Goal: Task Accomplishment & Management: Use online tool/utility

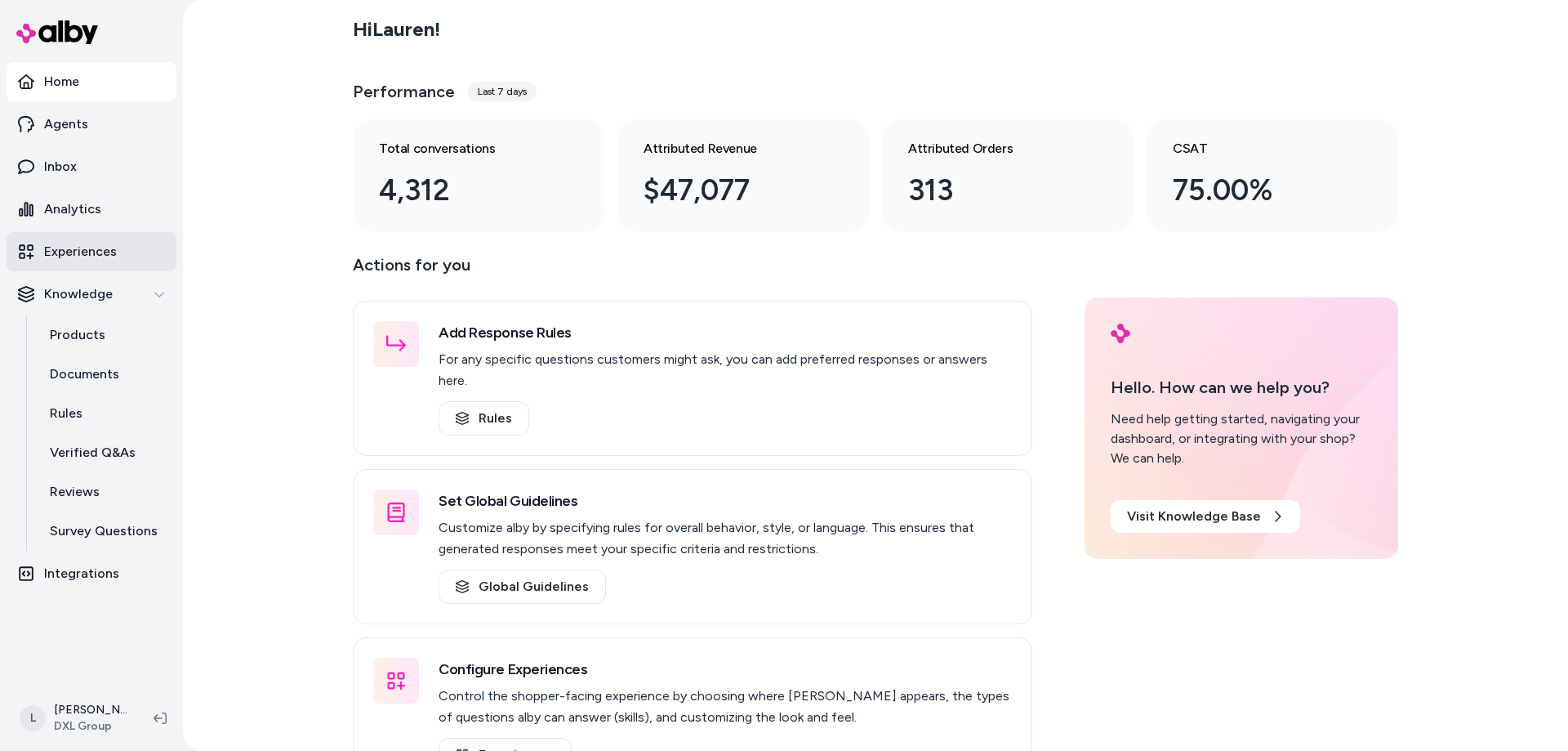
click at [88, 256] on p "Experiences" at bounding box center [80, 251] width 73 height 19
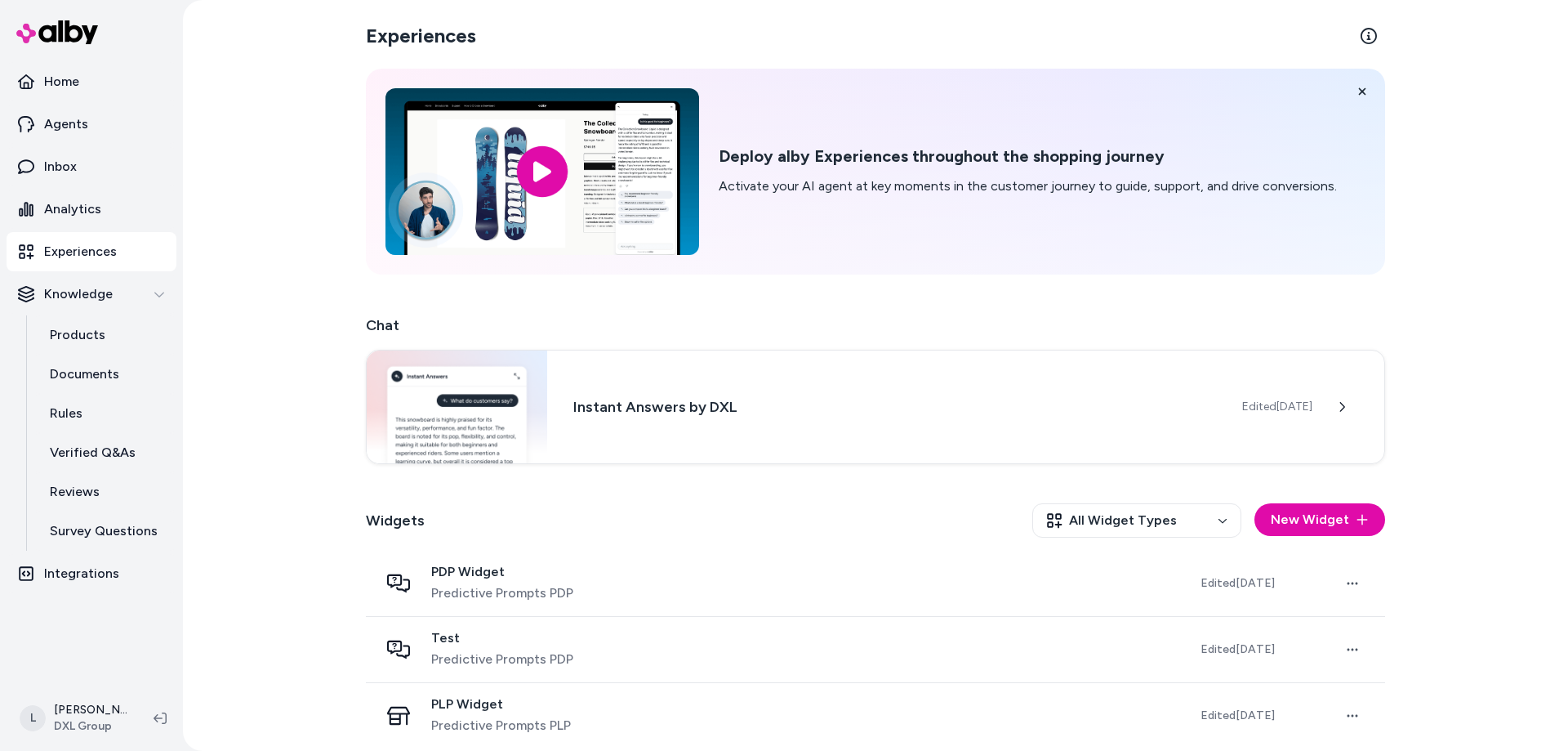
scroll to position [11, 0]
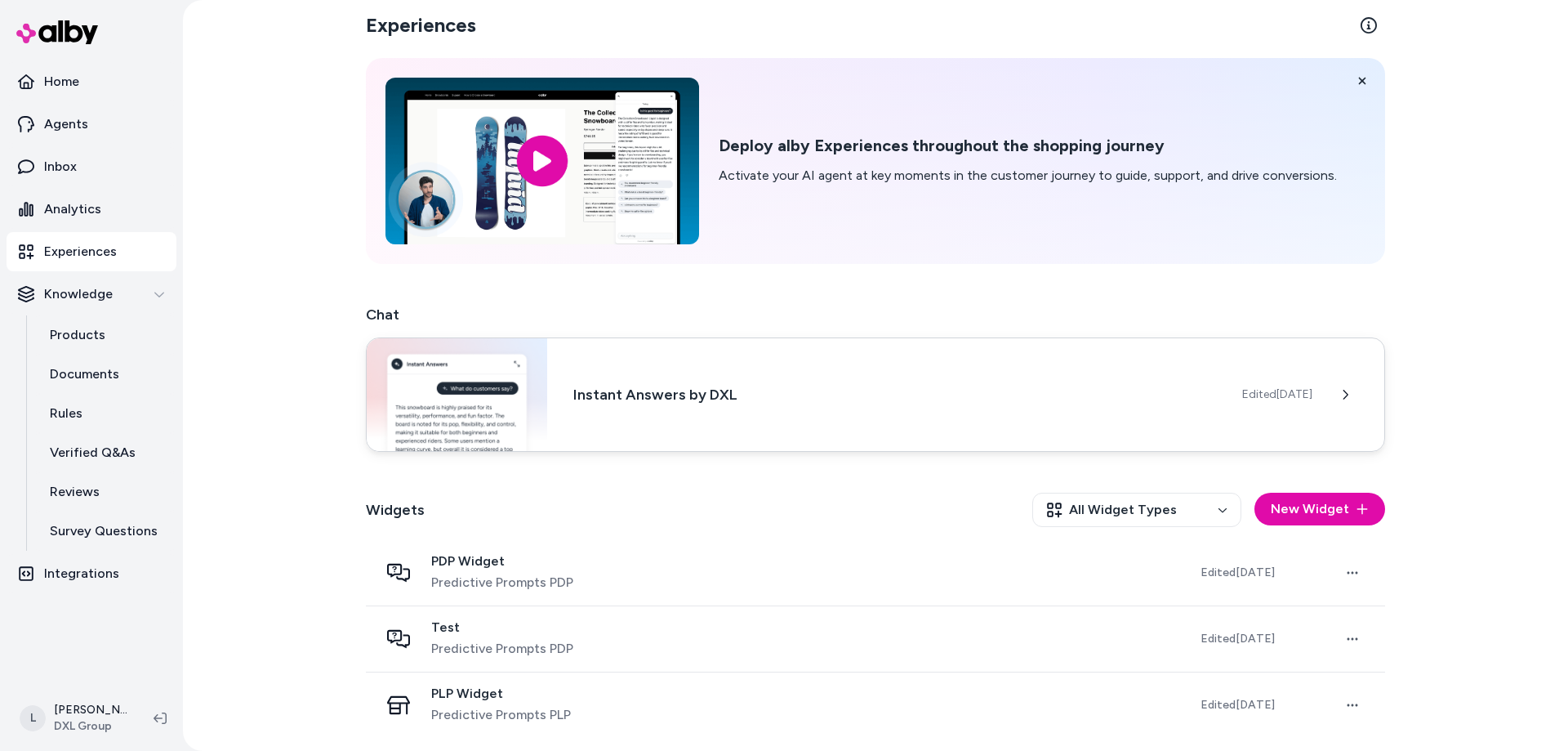
click at [649, 407] on div "Instant Answers by DXL Edited [DATE]" at bounding box center [875, 394] width 1019 height 114
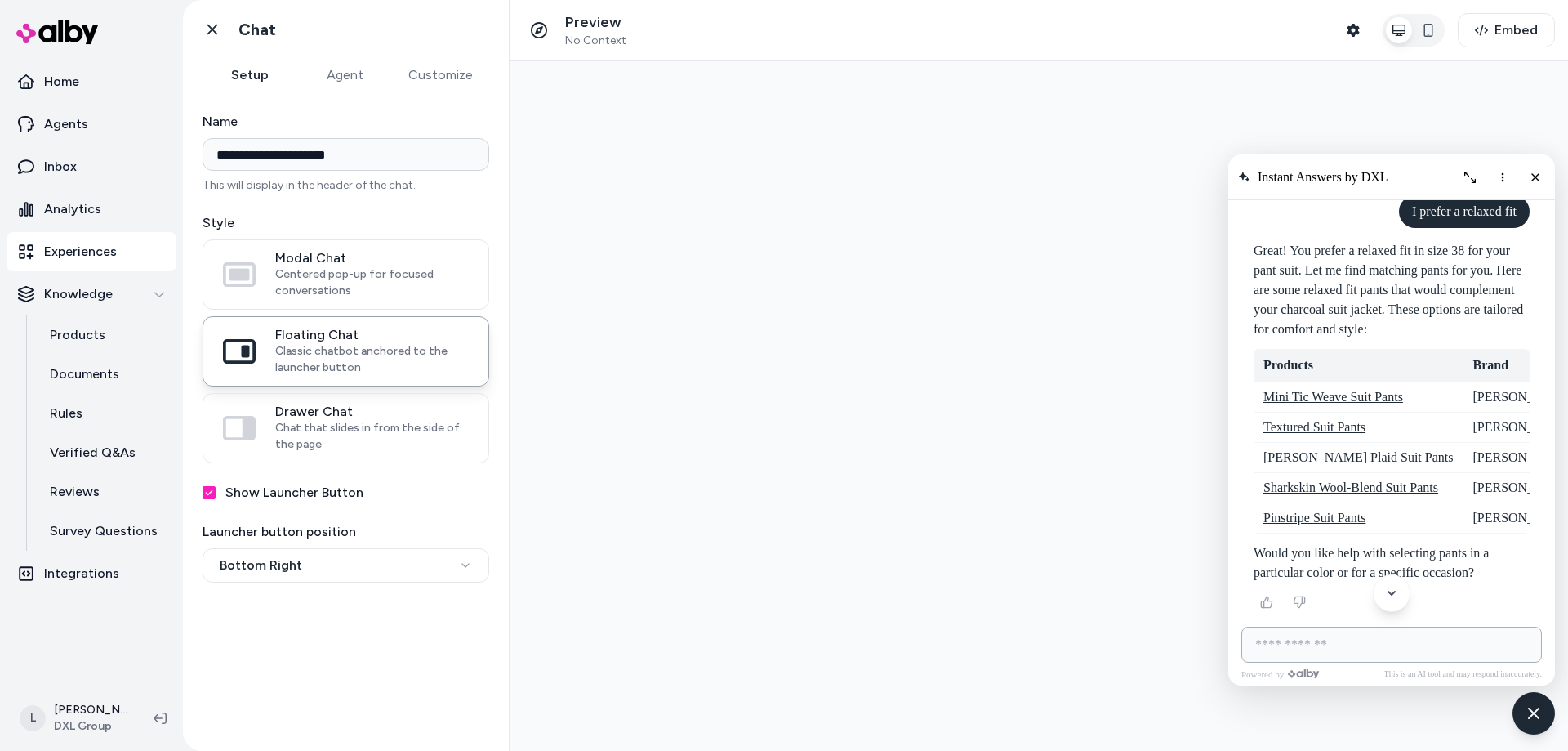
scroll to position [8611, 0]
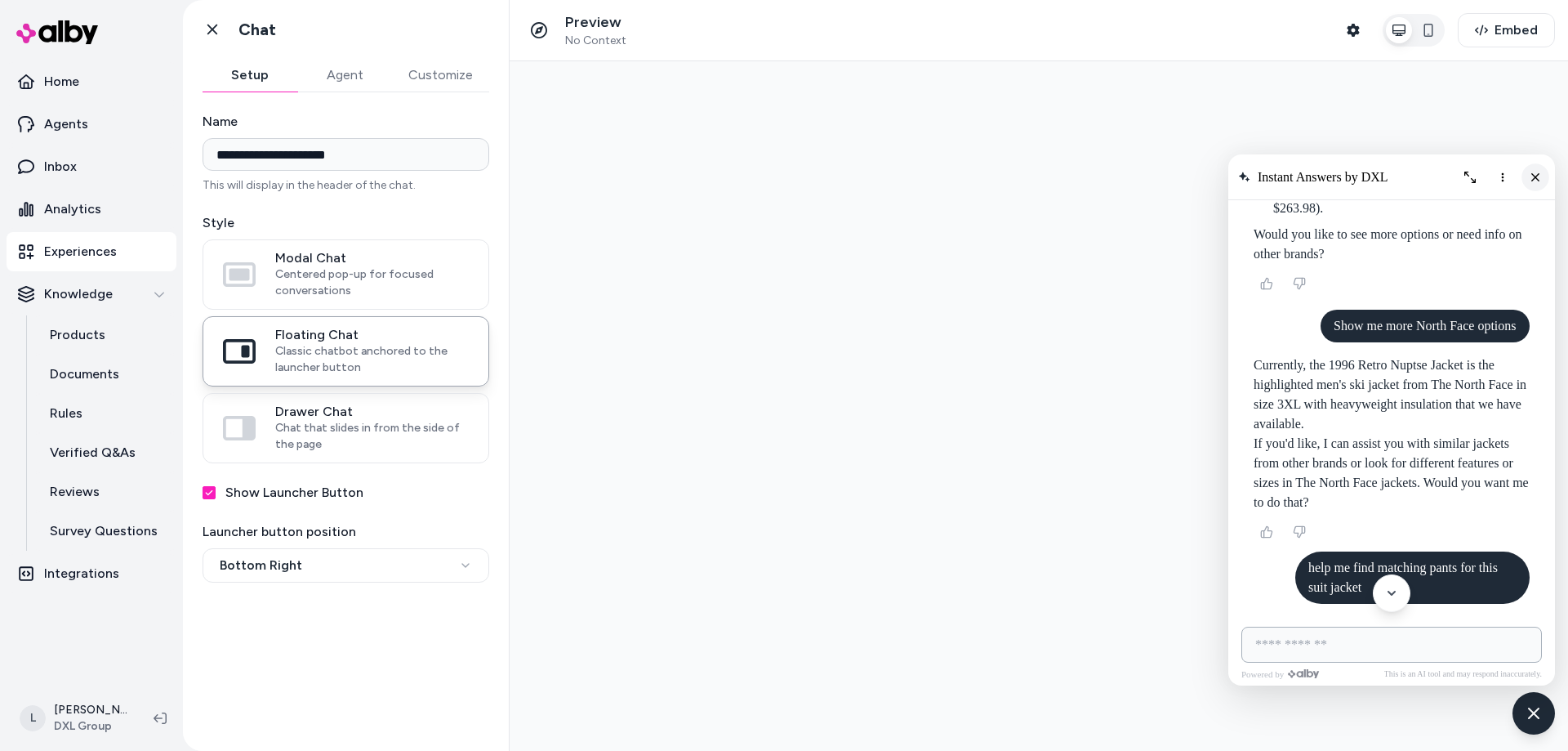
click at [1541, 169] on button "Close chat" at bounding box center [1535, 177] width 27 height 27
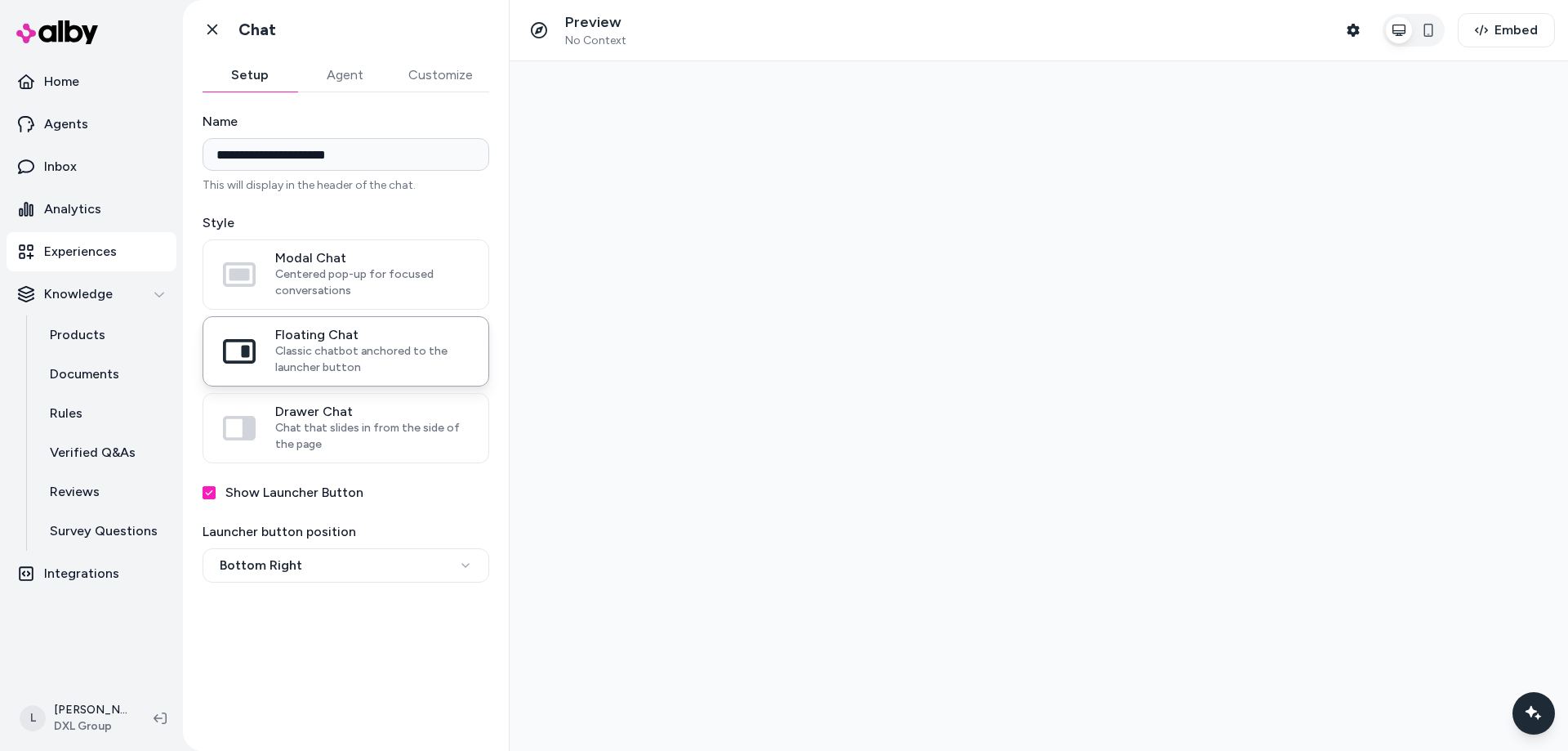
click at [78, 37] on img at bounding box center [57, 32] width 82 height 24
click at [25, 32] on img at bounding box center [57, 32] width 82 height 24
